Goal: Task Accomplishment & Management: Complete application form

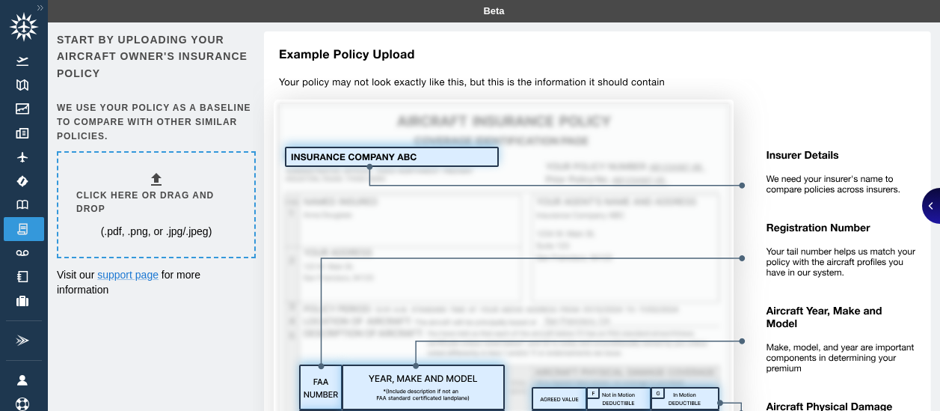
click at [186, 191] on h6 "Click here or drag and drop" at bounding box center [156, 203] width 160 height 28
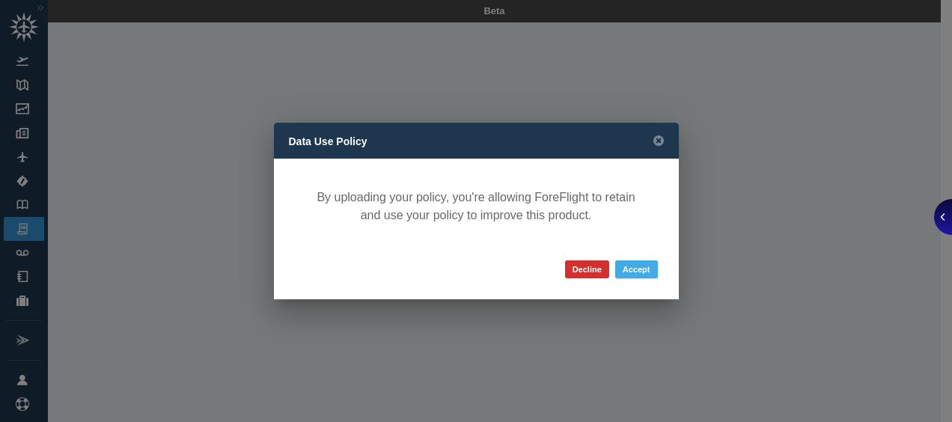
click at [634, 269] on button "Accept" at bounding box center [636, 269] width 43 height 18
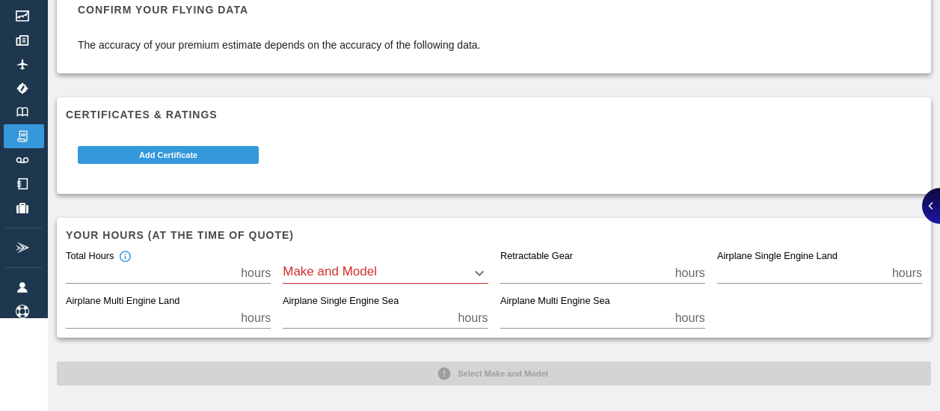
scroll to position [99, 0]
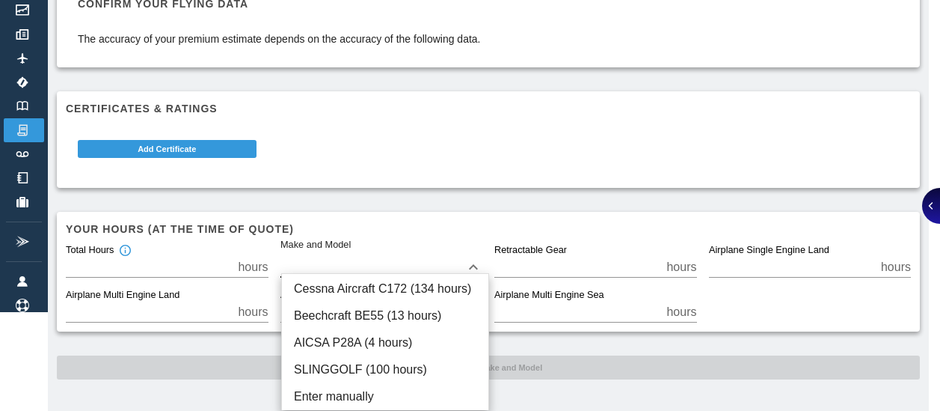
click at [366, 267] on body "Beta [DATE]-[DATE] Insurance Documents for .pdf Confirm your flying data The ac…" at bounding box center [470, 106] width 940 height 411
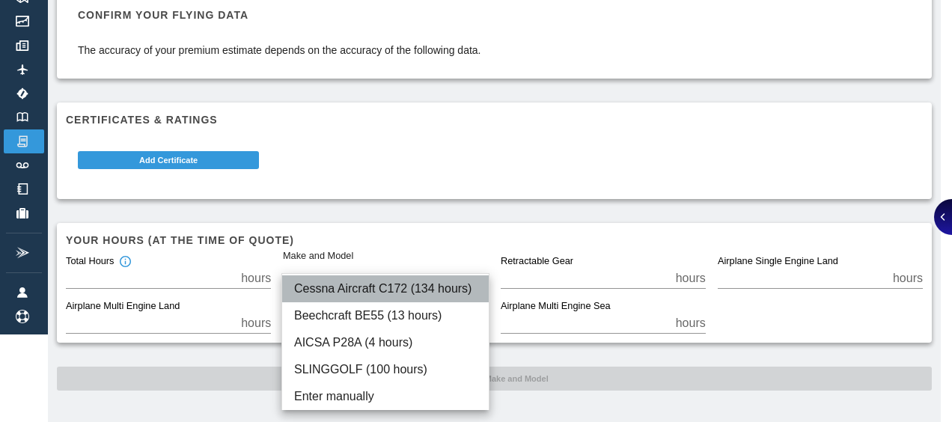
click at [363, 286] on li "Cessna Aircraft C172 (134 hours)" at bounding box center [385, 288] width 206 height 27
type input "****"
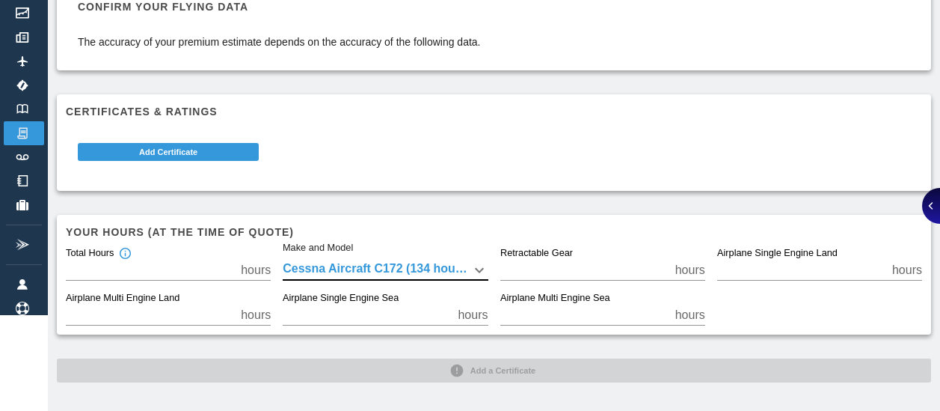
scroll to position [99, 0]
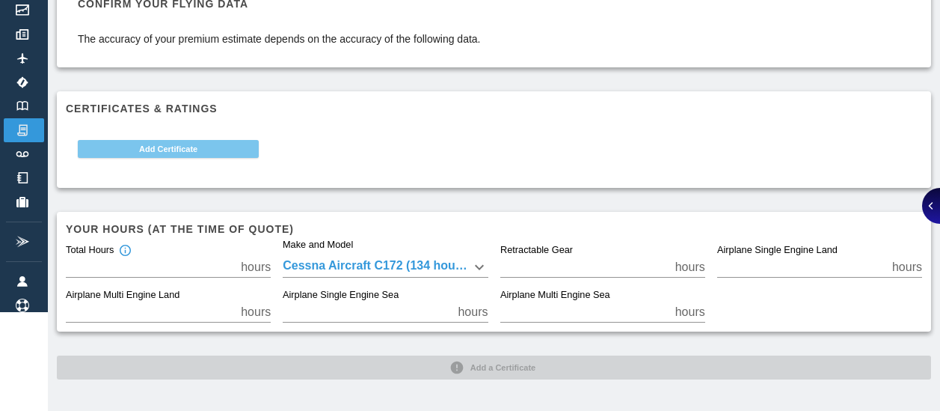
click at [161, 145] on button "Add Certificate" at bounding box center [168, 149] width 181 height 18
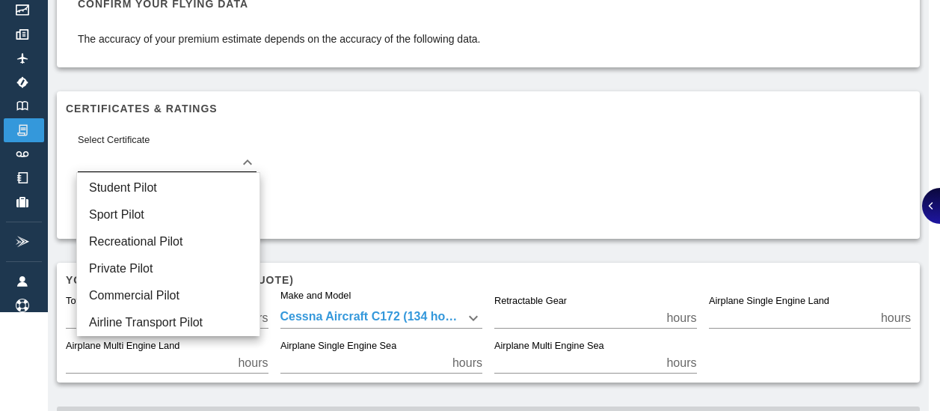
click at [171, 164] on body "Beta [DATE]-[DATE] Insurance Documents for .pdf Confirm your flying data The ac…" at bounding box center [470, 106] width 940 height 411
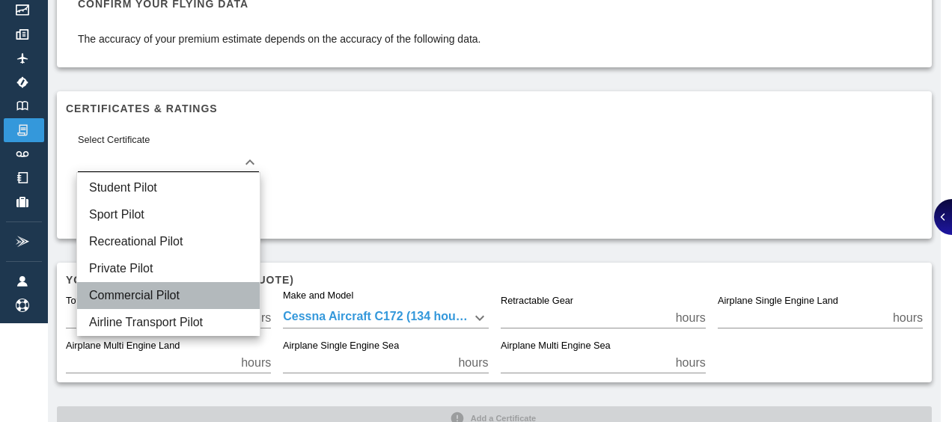
click at [157, 298] on li "Commercial Pilot" at bounding box center [168, 295] width 183 height 27
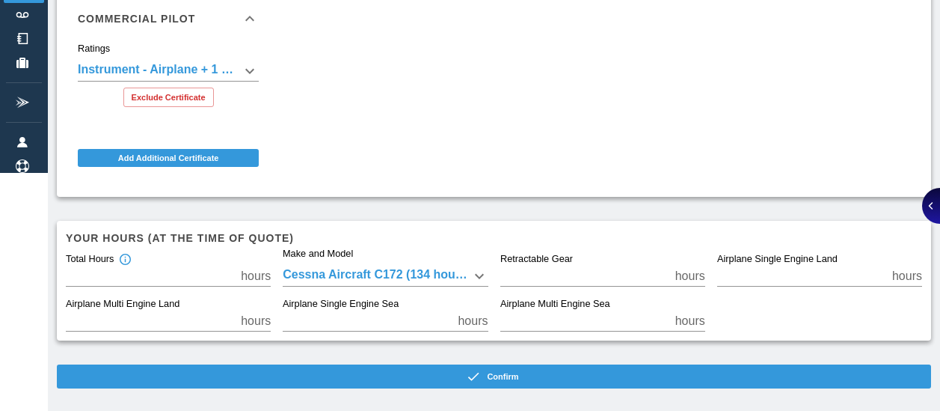
scroll to position [247, 0]
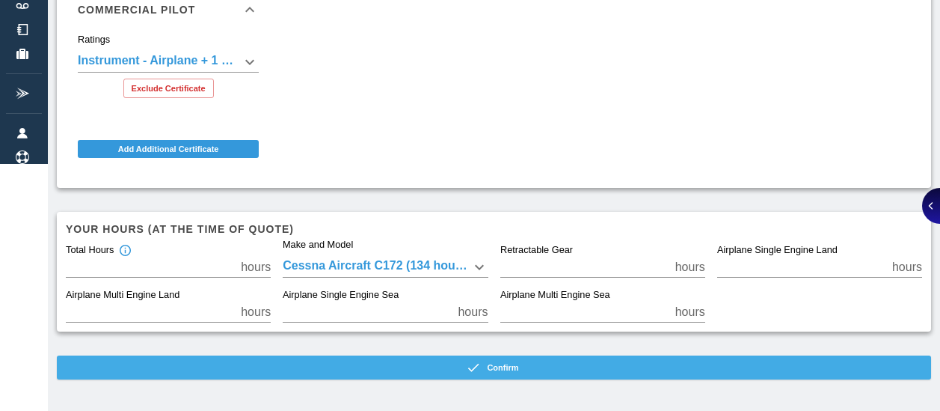
click at [412, 364] on button "Confirm" at bounding box center [494, 367] width 875 height 24
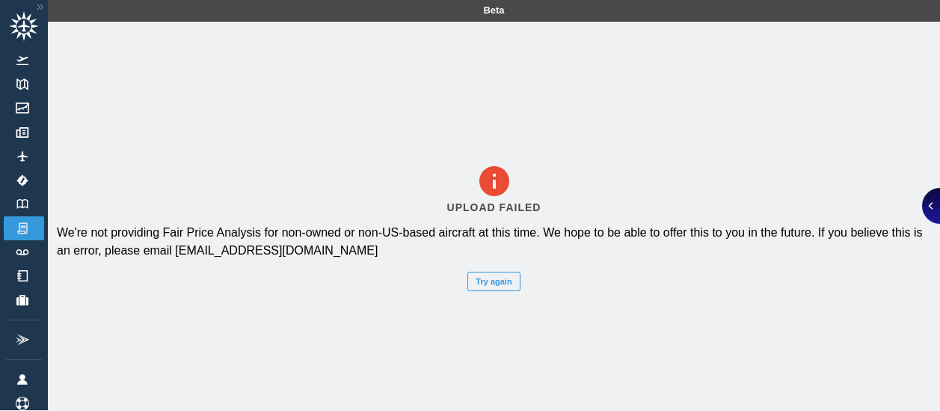
scroll to position [0, 0]
click at [498, 285] on button "Try again" at bounding box center [494, 281] width 52 height 19
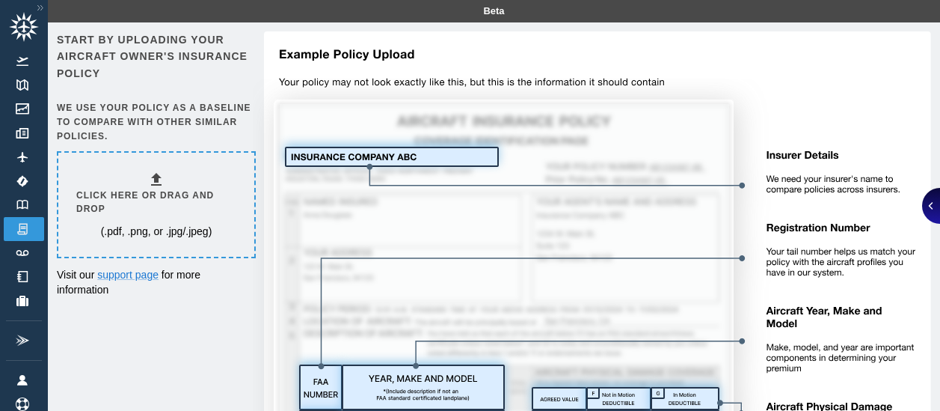
click at [400, 162] on img at bounding box center [592, 380] width 679 height 699
